Goal: Task Accomplishment & Management: Use online tool/utility

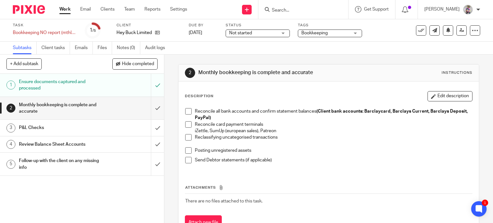
click at [187, 111] on span at bounding box center [188, 111] width 6 height 6
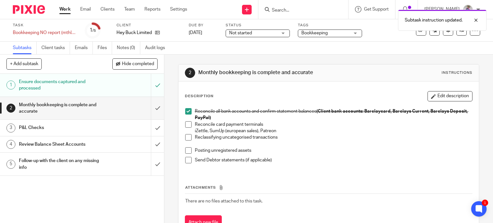
click at [186, 122] on span at bounding box center [188, 124] width 6 height 6
click at [187, 138] on span at bounding box center [188, 137] width 6 height 6
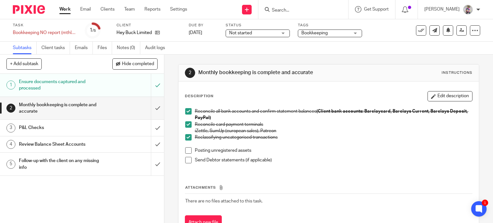
click at [190, 150] on li "Posting unregistered assets" at bounding box center [328, 152] width 287 height 10
click at [186, 152] on span at bounding box center [188, 150] width 6 height 6
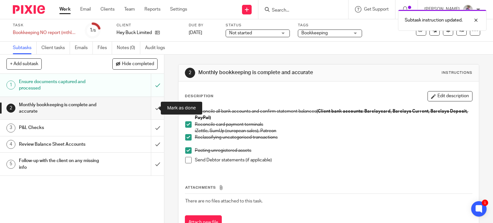
click at [150, 109] on input "submit" at bounding box center [82, 108] width 164 height 23
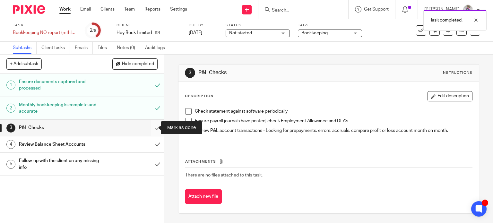
click at [148, 127] on input "submit" at bounding box center [82, 128] width 164 height 16
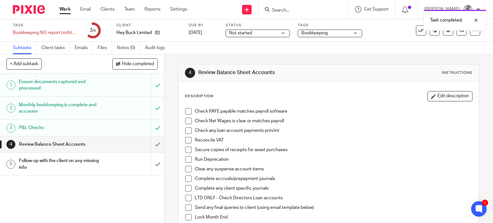
click at [413, 29] on div "Task completed." at bounding box center [366, 18] width 240 height 24
click at [417, 30] on div "Task completed." at bounding box center [366, 18] width 240 height 24
click at [419, 32] on button at bounding box center [421, 30] width 10 height 10
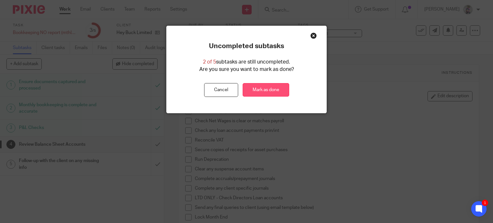
click at [265, 89] on link "Mark as done" at bounding box center [265, 90] width 47 height 14
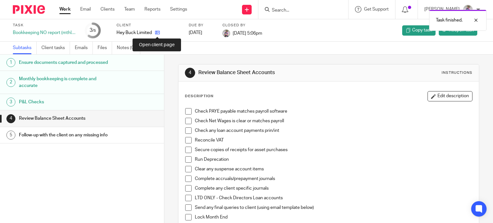
click at [155, 33] on icon at bounding box center [157, 32] width 5 height 5
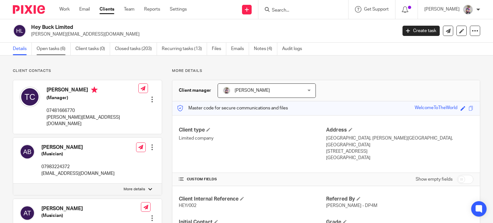
click at [57, 48] on link "Open tasks (6)" at bounding box center [54, 49] width 34 height 13
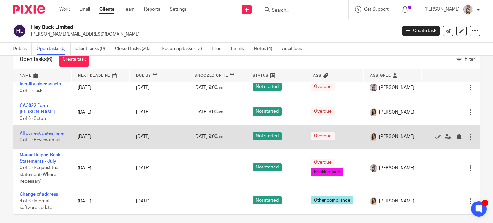
scroll to position [22, 0]
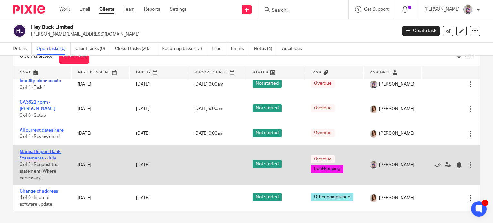
click at [44, 158] on link "Manual Import Bank Statements - July" at bounding box center [40, 154] width 41 height 11
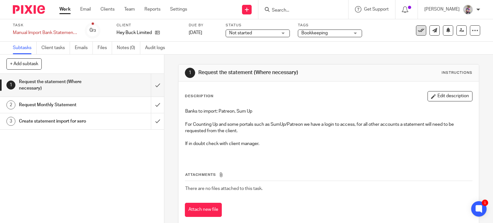
click at [416, 34] on button at bounding box center [421, 30] width 10 height 10
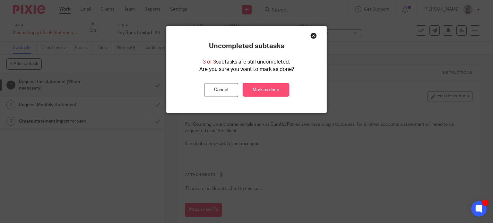
click at [270, 90] on link "Mark as done" at bounding box center [265, 90] width 47 height 14
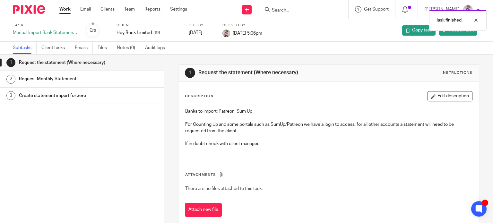
click at [67, 9] on link "Work" at bounding box center [64, 9] width 11 height 6
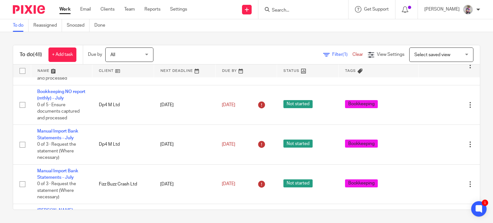
scroll to position [313, 0]
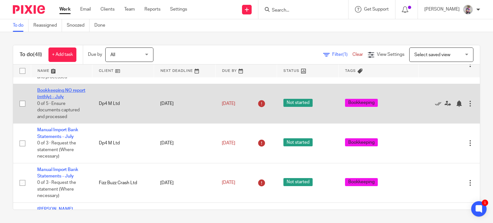
click at [60, 92] on link "Bookkeeping NO report (mthly) - July" at bounding box center [61, 93] width 48 height 11
